Goal: Communication & Community: Answer question/provide support

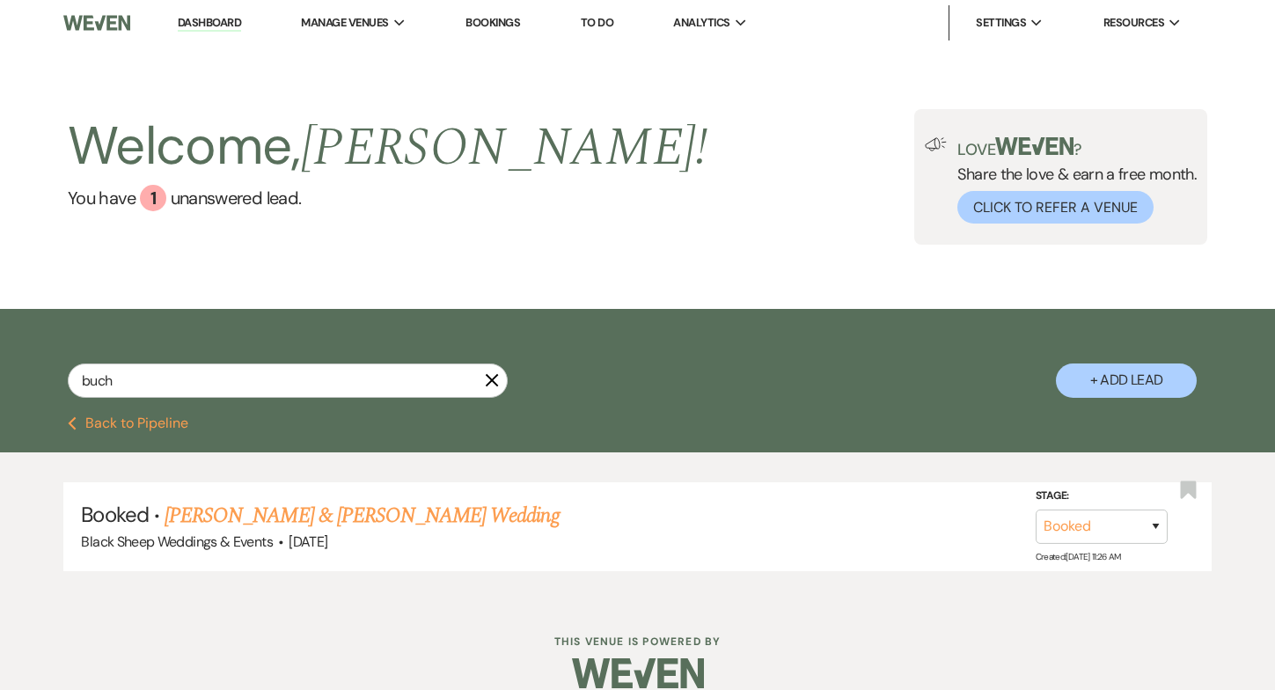
click at [496, 384] on use "button" at bounding box center [492, 379] width 13 height 13
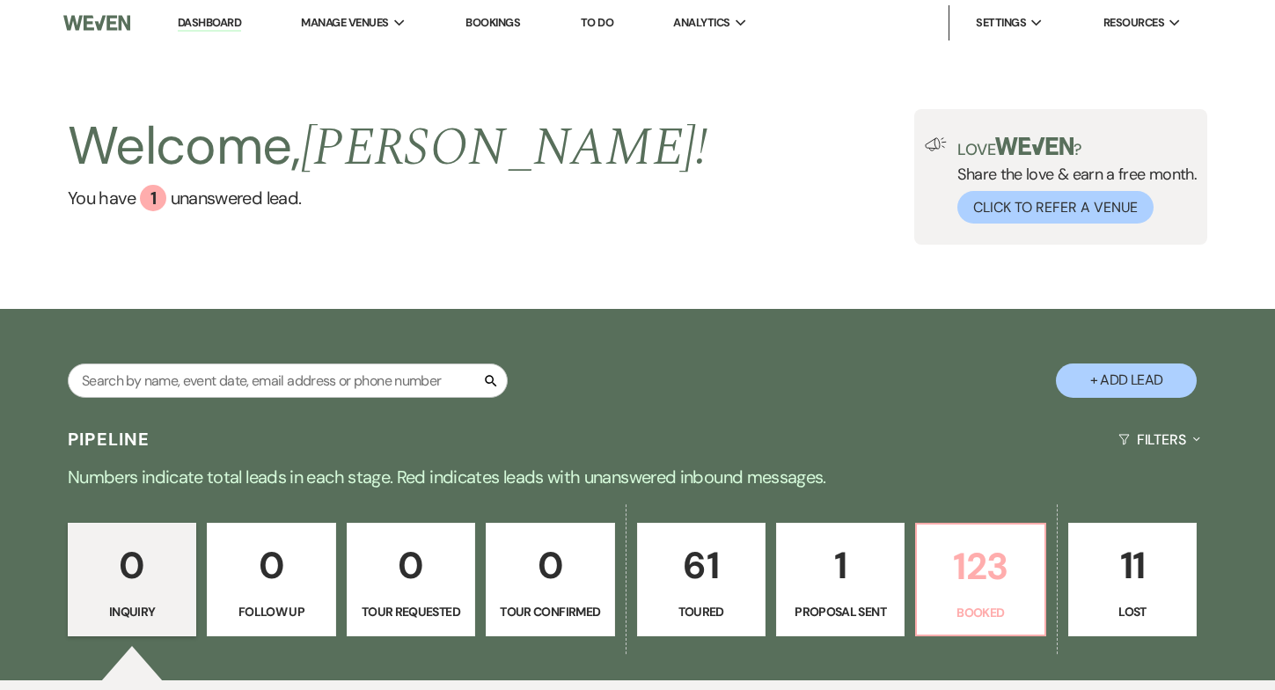
click at [986, 588] on p "123" at bounding box center [981, 566] width 106 height 59
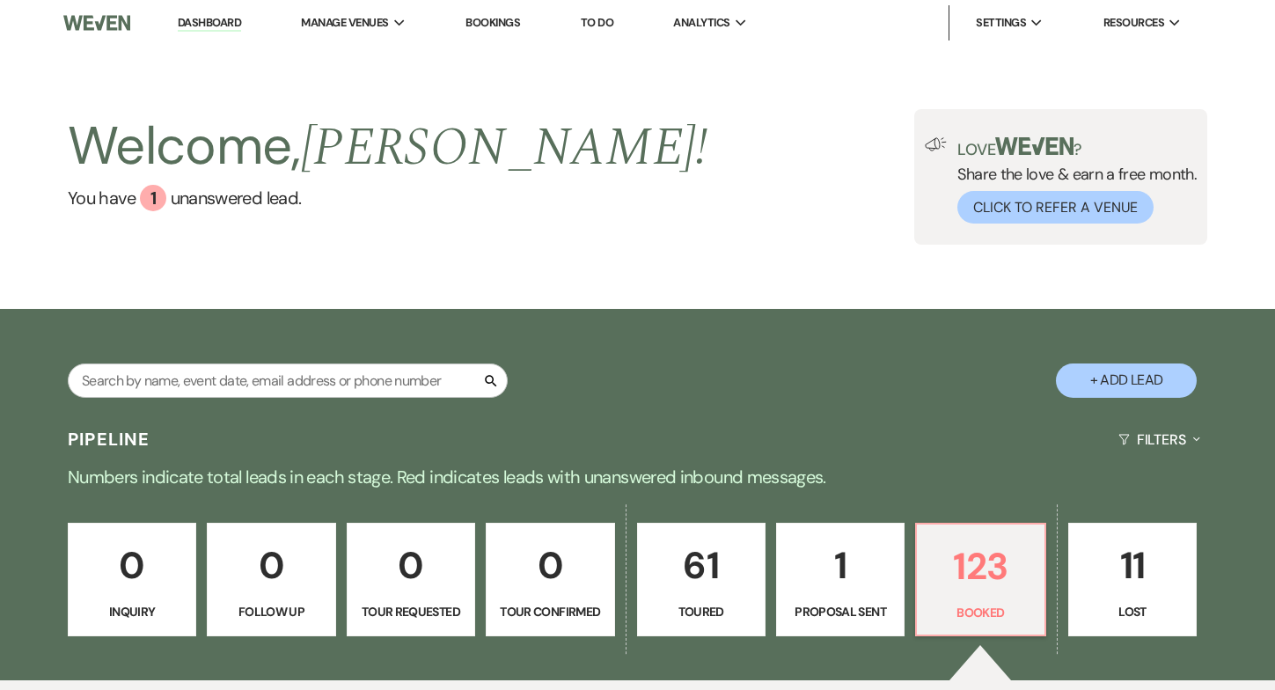
click at [201, 397] on div "Search" at bounding box center [288, 387] width 440 height 48
click at [196, 387] on input "text" at bounding box center [288, 380] width 440 height 34
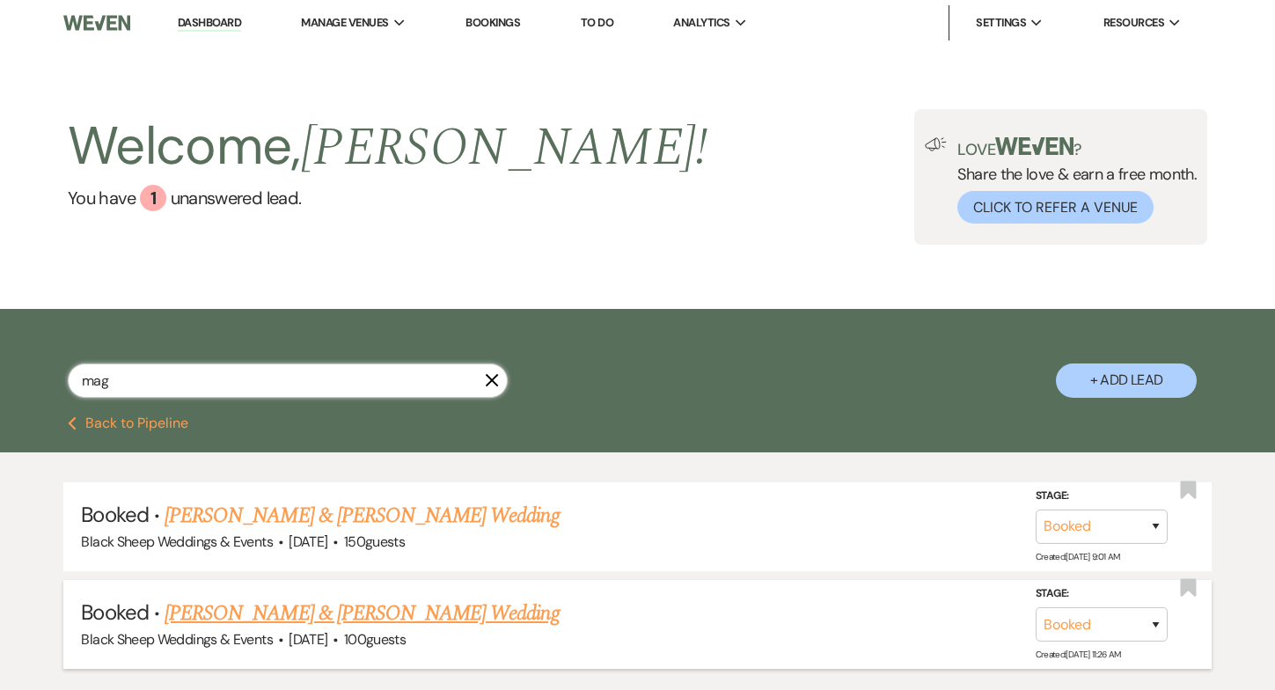
type input "mag"
click at [268, 610] on link "[PERSON_NAME] & [PERSON_NAME] Wedding" at bounding box center [362, 614] width 394 height 32
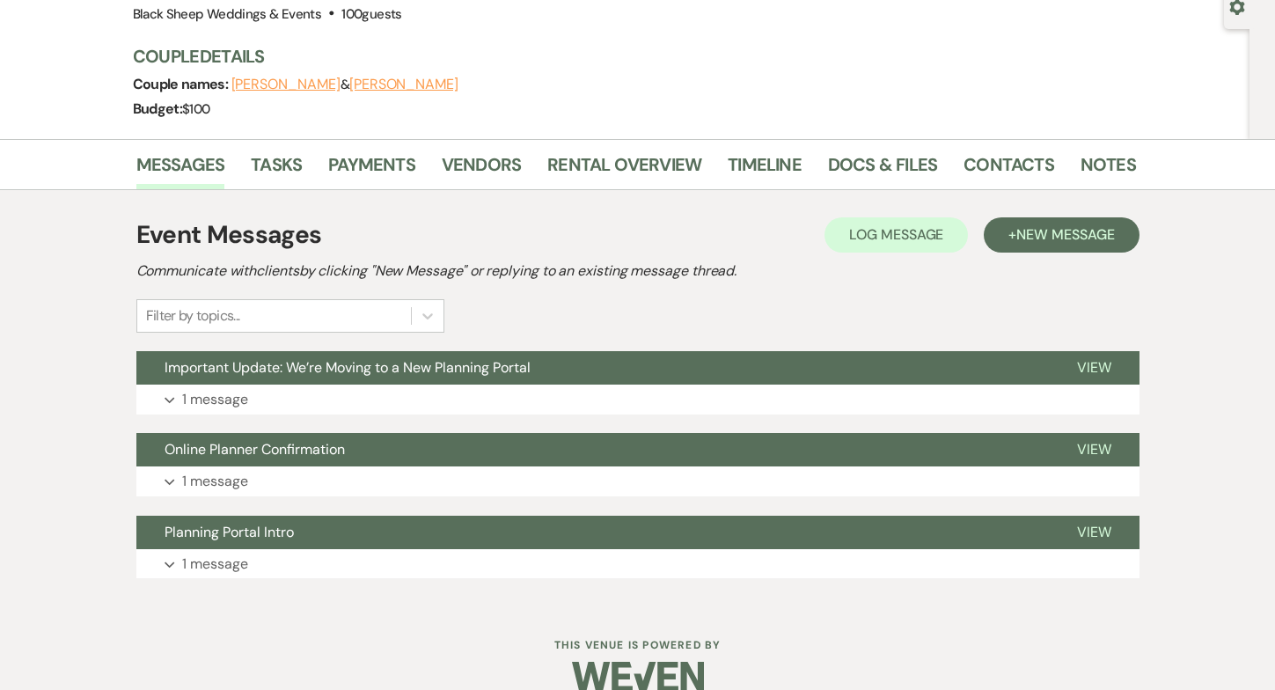
scroll to position [164, 0]
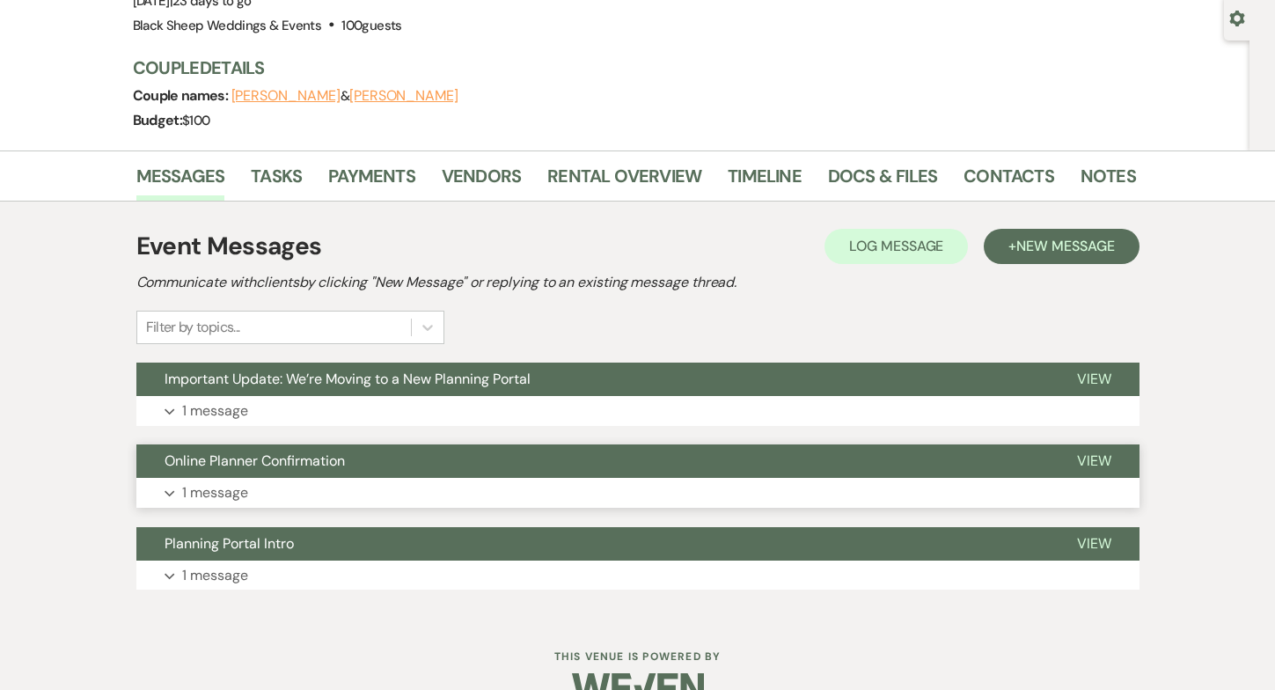
click at [780, 495] on button "Expand 1 message" at bounding box center [637, 493] width 1003 height 30
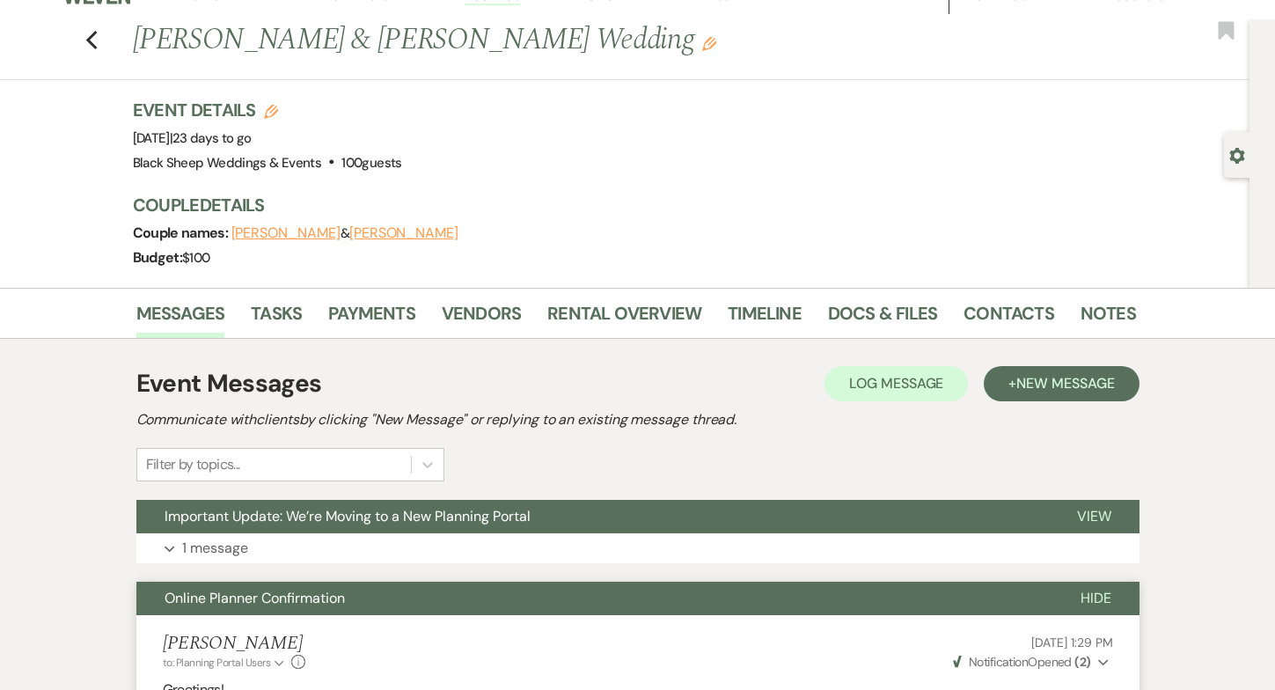
scroll to position [0, 0]
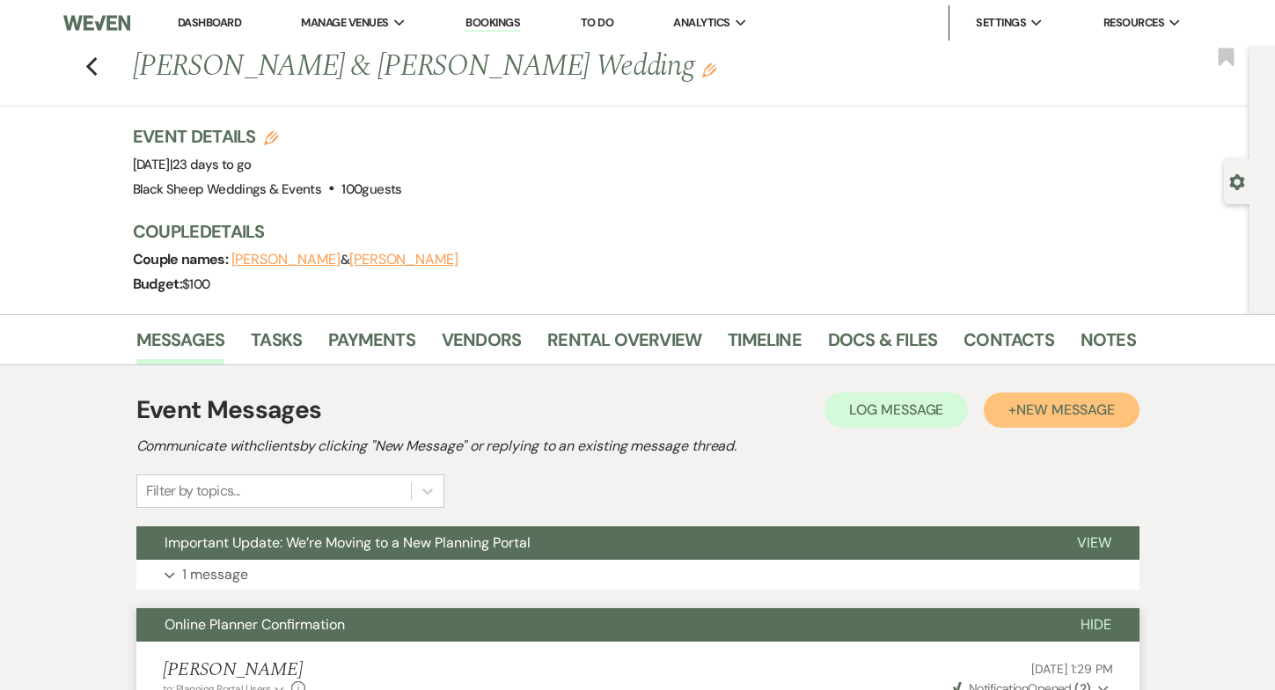
click at [1039, 411] on span "New Message" at bounding box center [1066, 409] width 98 height 18
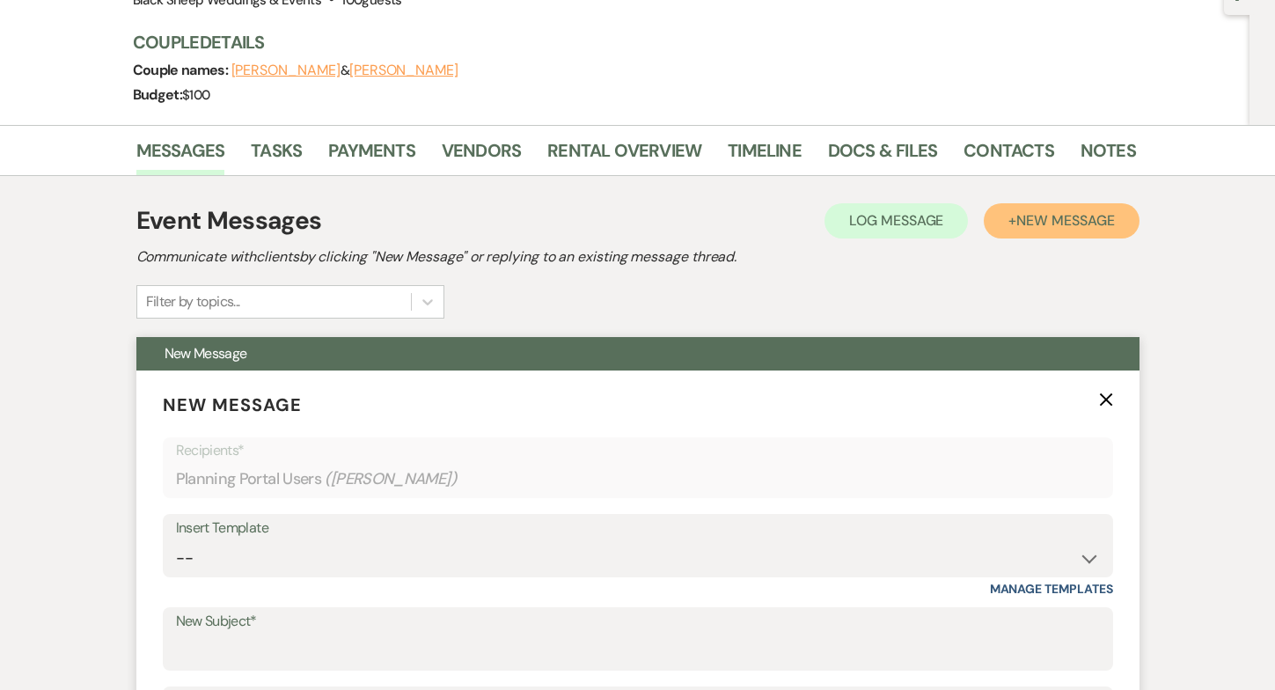
scroll to position [223, 0]
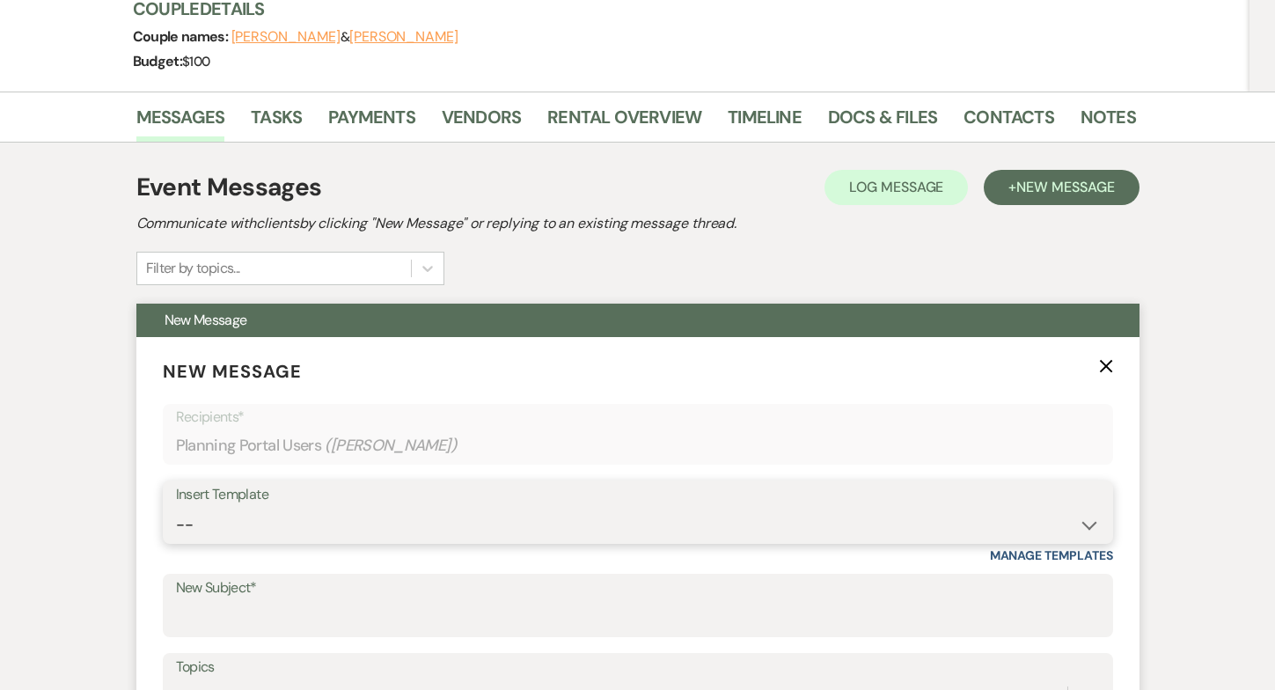
click at [227, 518] on select "-- Weven Planning Portal Introduction (Booked Events) Copy of Contract Attached…" at bounding box center [638, 525] width 924 height 34
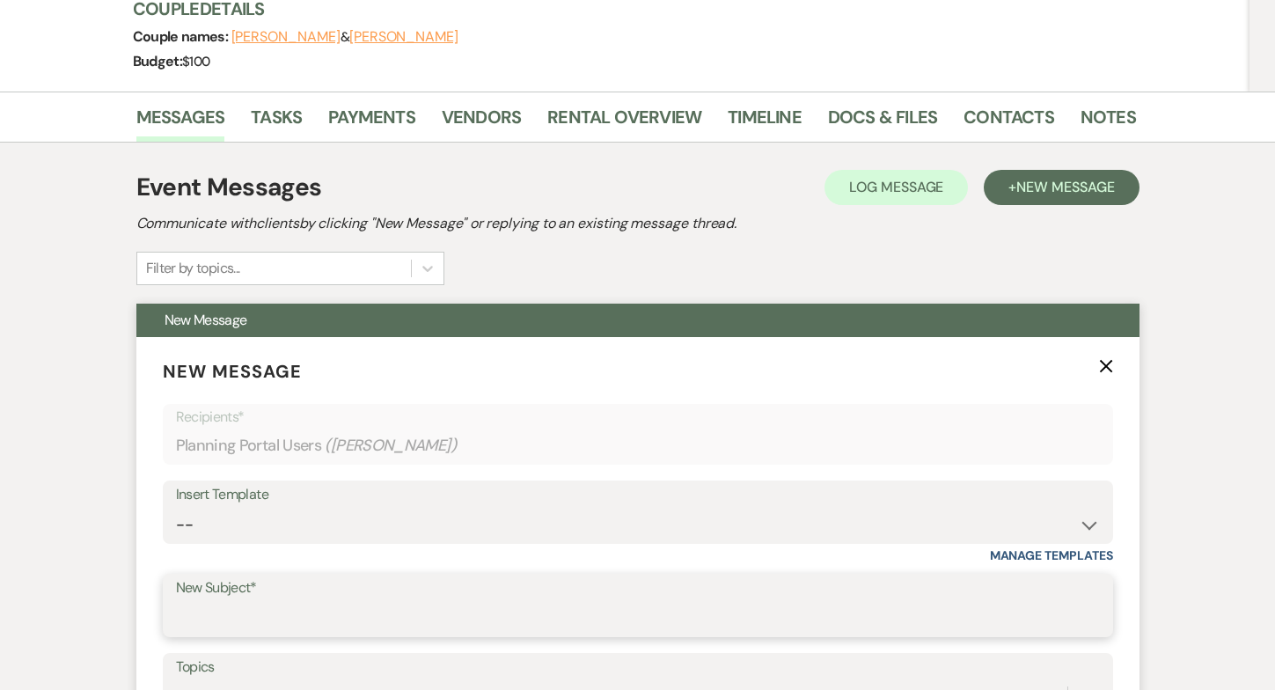
click at [250, 625] on input "New Subject*" at bounding box center [638, 618] width 924 height 34
type input "Bar Service for you Wedding Day"
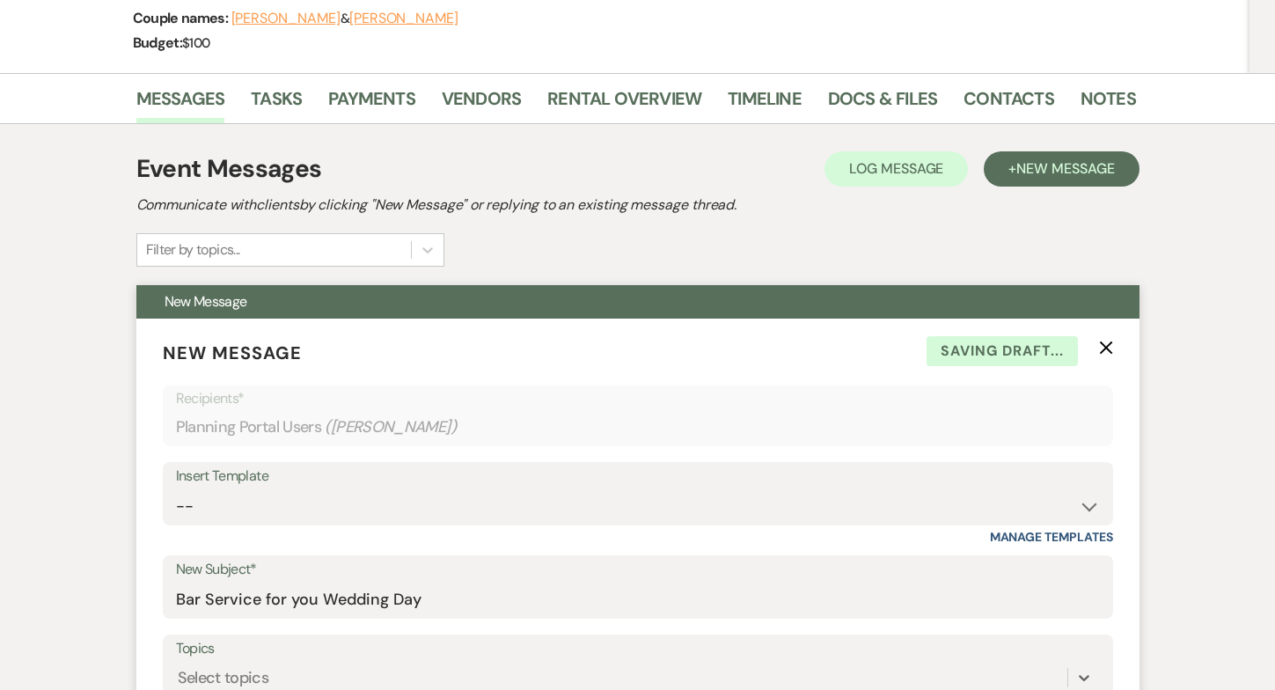
scroll to position [629, 0]
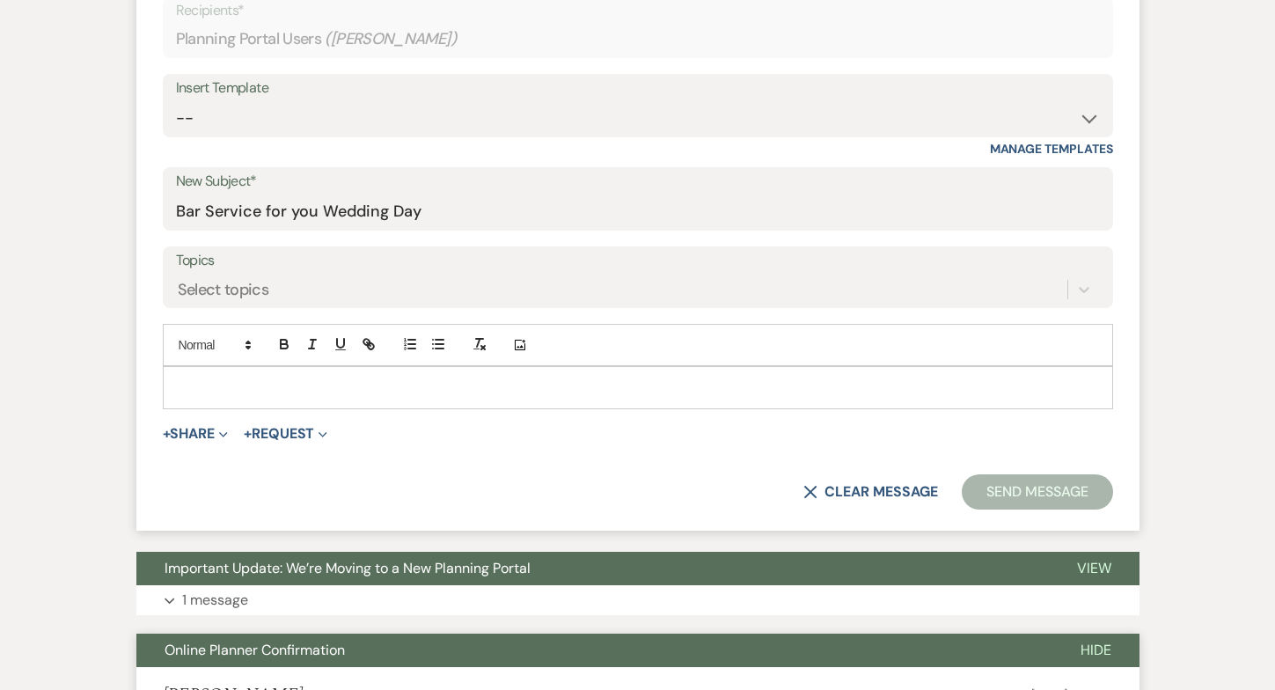
click at [184, 378] on p at bounding box center [638, 387] width 922 height 19
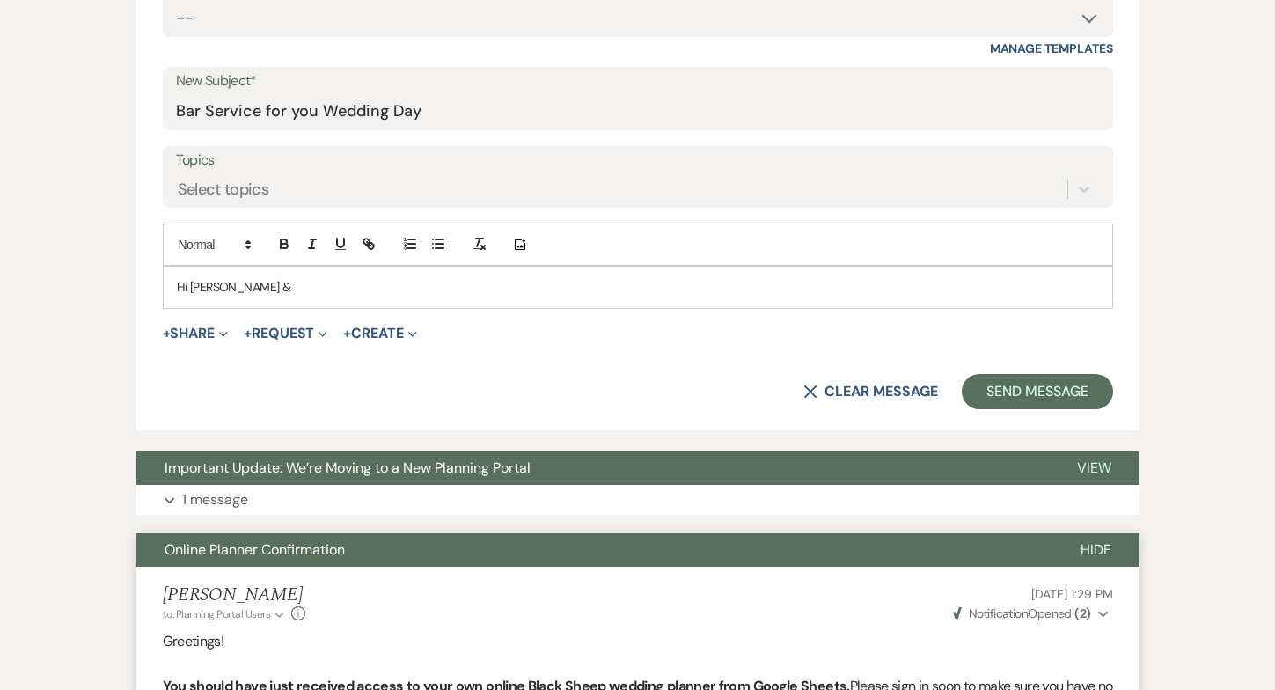
scroll to position [728, 0]
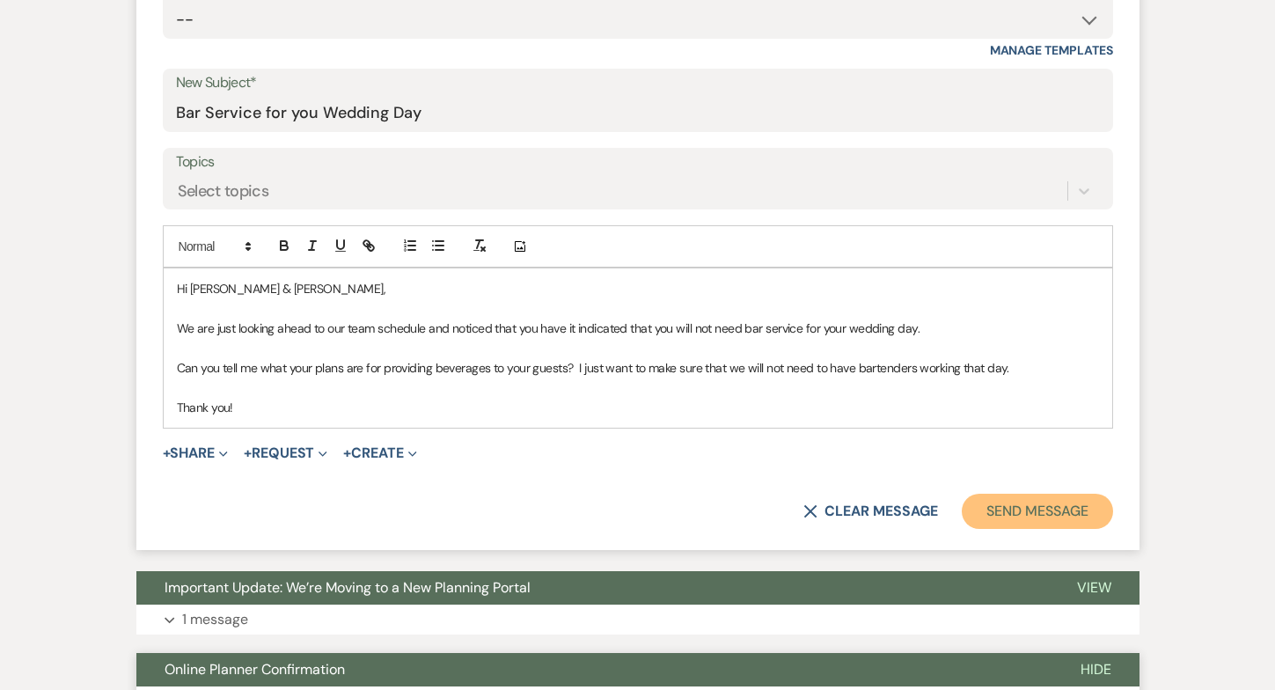
click at [1020, 503] on button "Send Message" at bounding box center [1037, 511] width 150 height 35
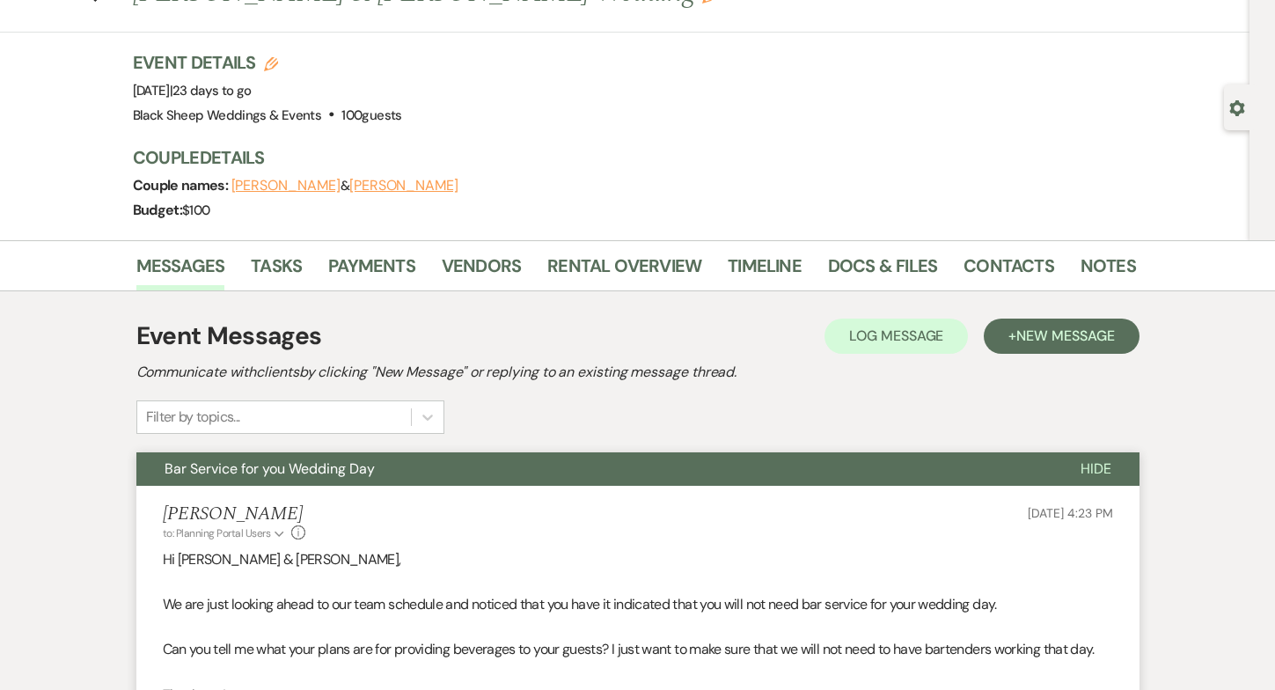
scroll to position [0, 0]
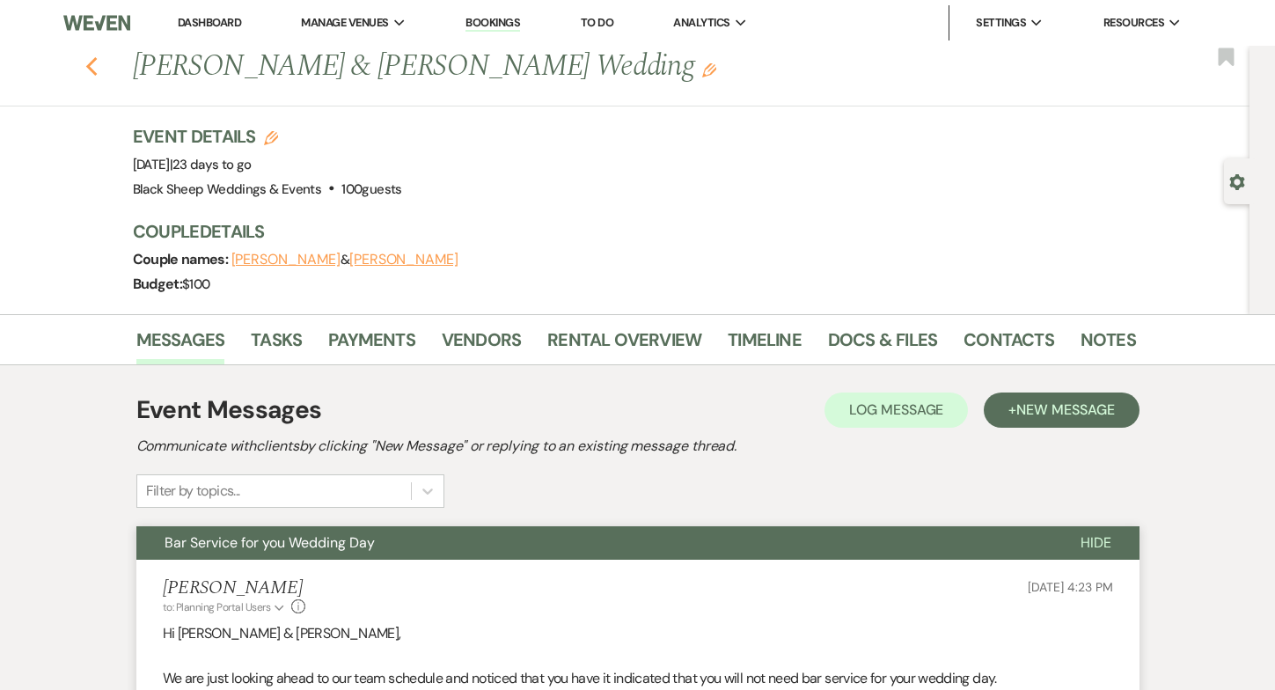
click at [93, 62] on icon "Previous" at bounding box center [91, 66] width 13 height 21
